Goal: Task Accomplishment & Management: Manage account settings

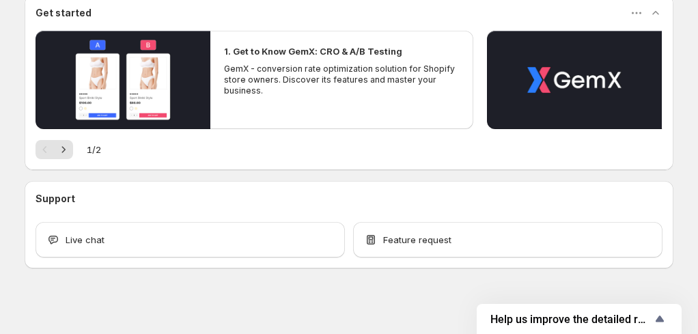
scroll to position [158, 0]
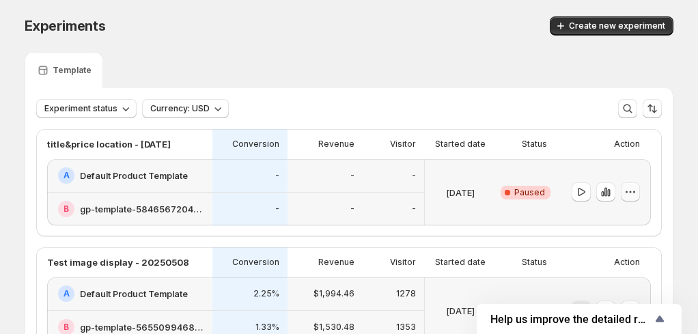
click at [637, 193] on icon "button" at bounding box center [631, 192] width 14 height 14
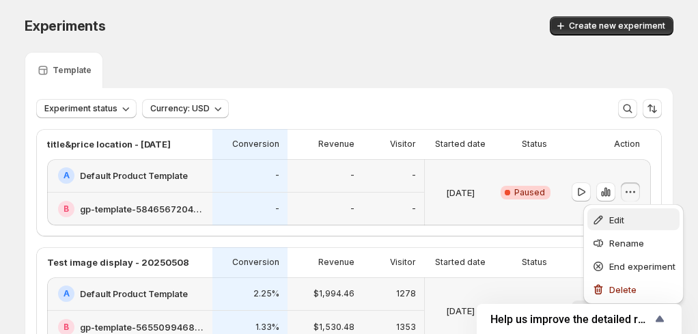
click at [619, 214] on span "Edit" at bounding box center [616, 219] width 15 height 11
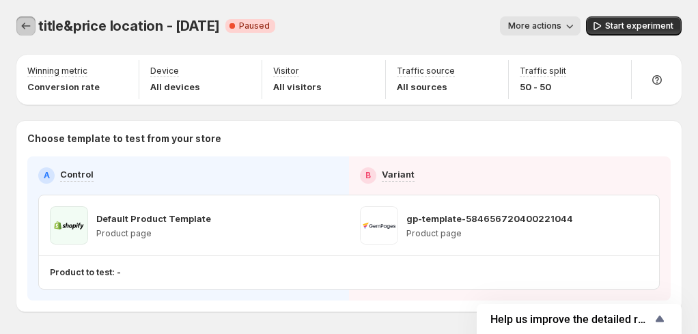
click at [25, 24] on icon "Experiments" at bounding box center [26, 26] width 14 height 14
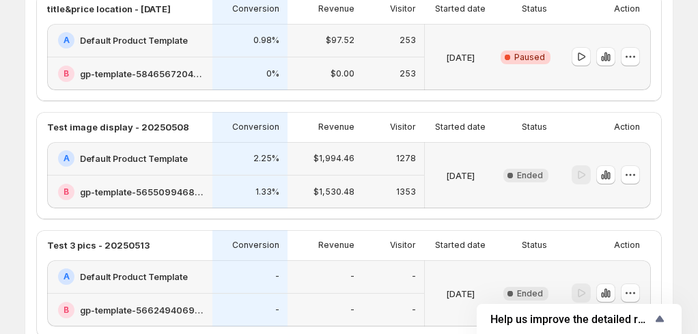
scroll to position [137, 0]
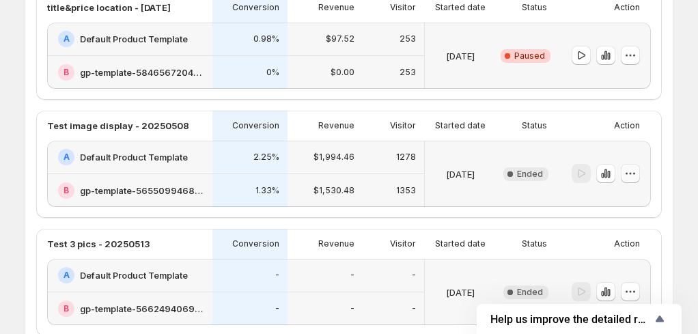
click at [636, 171] on icon "button" at bounding box center [631, 174] width 14 height 14
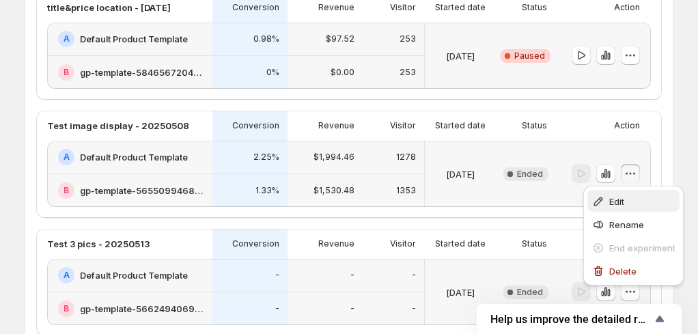
click at [628, 197] on span "Edit" at bounding box center [642, 202] width 66 height 14
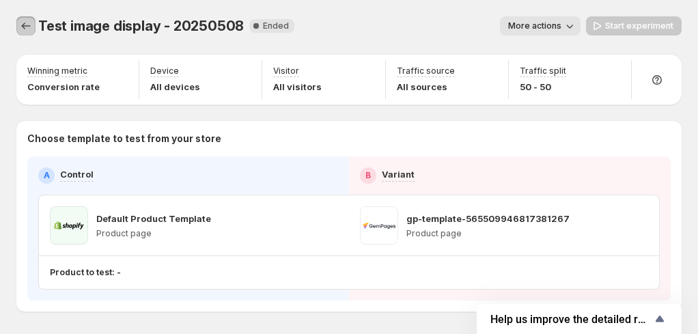
click at [21, 26] on icon "Experiments" at bounding box center [26, 26] width 14 height 14
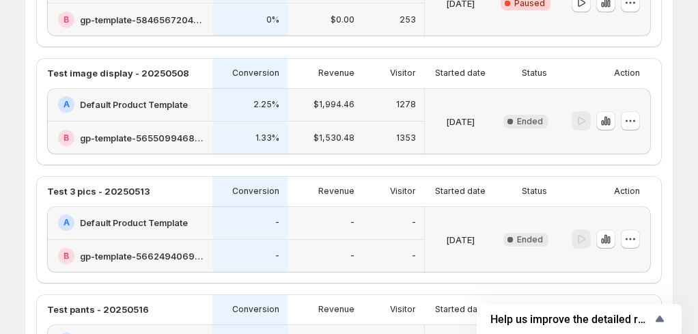
scroll to position [205, 0]
